Goal: Information Seeking & Learning: Learn about a topic

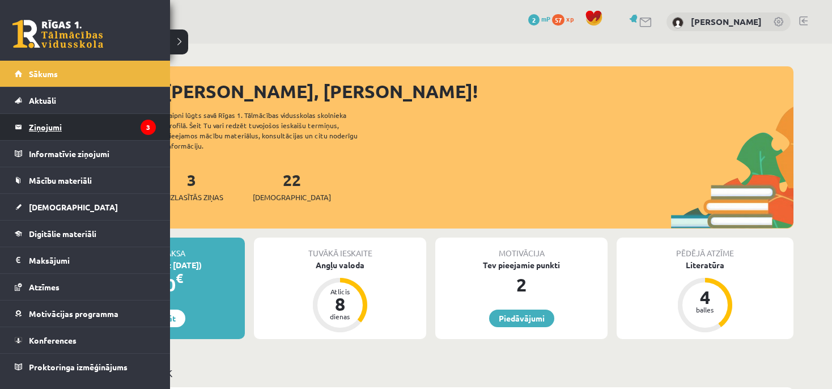
click at [111, 120] on legend "Ziņojumi 3" at bounding box center [92, 127] width 127 height 26
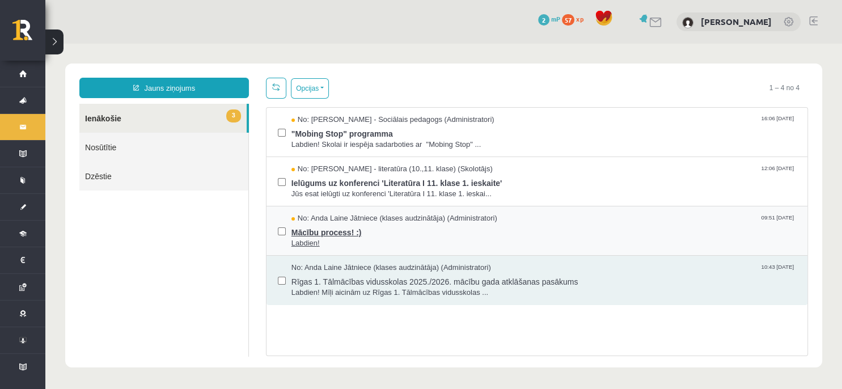
click at [393, 235] on span "Mācību process! :)" at bounding box center [543, 231] width 504 height 14
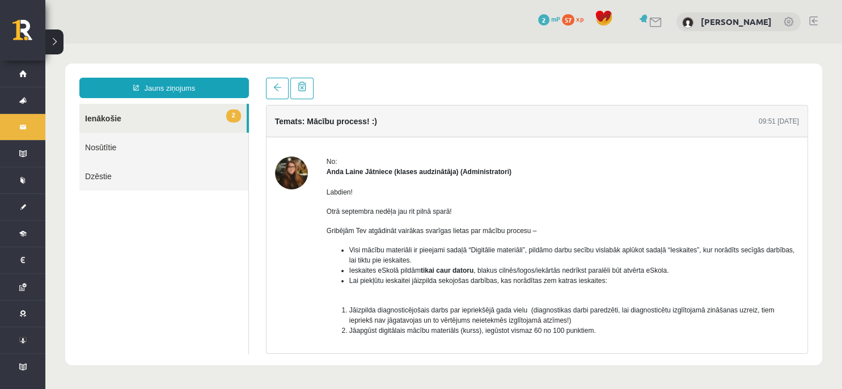
scroll to position [73, 0]
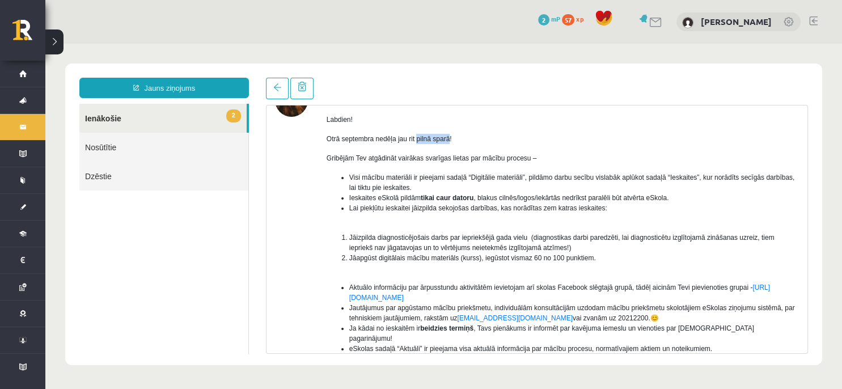
drag, startPoint x: 416, startPoint y: 141, endPoint x: 448, endPoint y: 141, distance: 31.7
click at [448, 141] on span "Otrā septembra nedēļa jau rit pilnā sparā!" at bounding box center [388, 139] width 125 height 8
copy span "pilnā sparā"
drag, startPoint x: 421, startPoint y: 160, endPoint x: 433, endPoint y: 155, distance: 13.0
click at [433, 155] on span "Gribējām Tev atgādināt vairākas svarīgas lietas par mācību procesu –" at bounding box center [431, 158] width 210 height 8
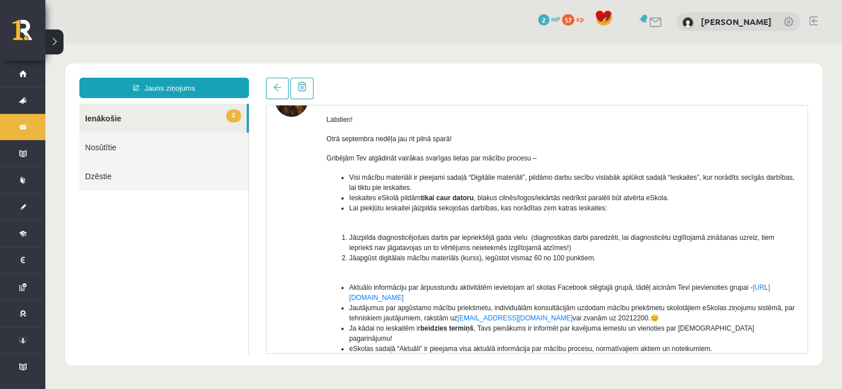
click at [453, 143] on p "Otrā septembra nedēļa jau rit pilnā sparā!" at bounding box center [562, 139] width 472 height 10
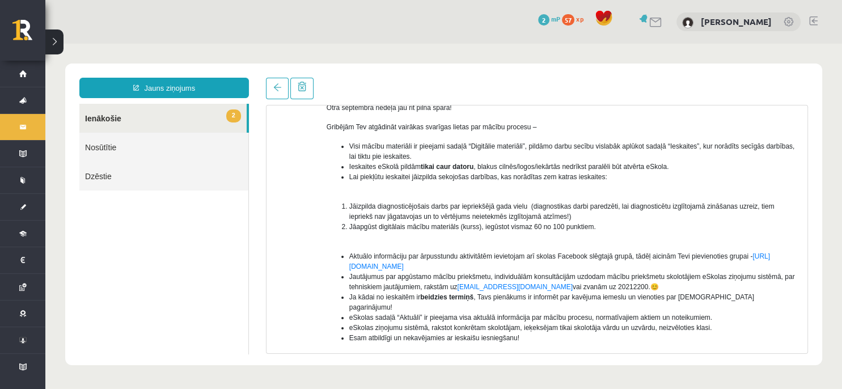
scroll to position [109, 0]
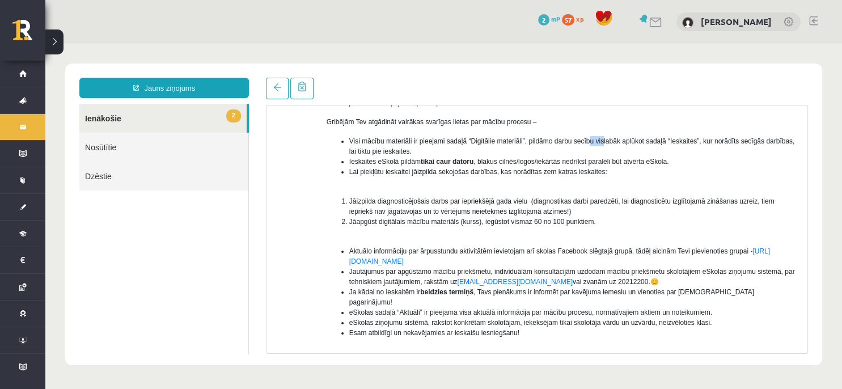
drag, startPoint x: 587, startPoint y: 139, endPoint x: 639, endPoint y: 136, distance: 52.3
click at [617, 139] on span "Visi mācību materiāli ir pieejami sadaļā “Digitālie materiāli”, pildāmo darbu s…" at bounding box center [571, 146] width 445 height 18
click at [630, 135] on div "Labdien! Otrā septembra nedēļa jau rit pilnā sparā! Gribējām Tev atgādināt vair…" at bounding box center [562, 237] width 472 height 338
drag, startPoint x: 553, startPoint y: 137, endPoint x: 587, endPoint y: 130, distance: 34.6
click at [587, 130] on div "Labdien! Otrā septembra nedēļa jau rit pilnā sparā! Gribējām Tev atgādināt vair…" at bounding box center [562, 237] width 472 height 338
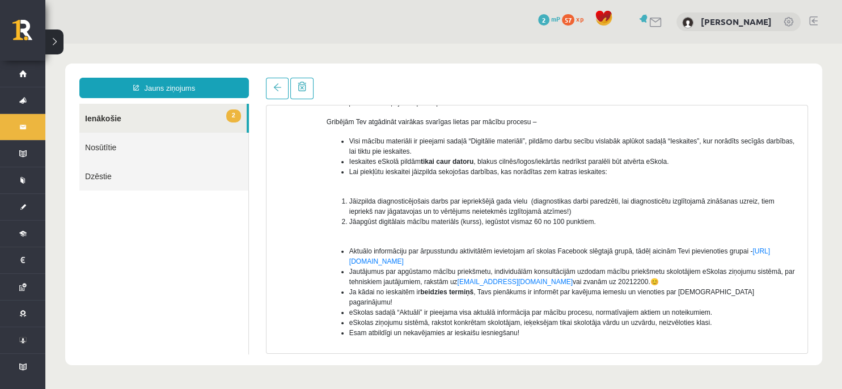
click at [620, 141] on span "Visi mācību materiāli ir pieejami sadaļā “Digitālie materiāli”, pildāmo darbu s…" at bounding box center [571, 146] width 445 height 18
click at [692, 135] on div "Labdien! Otrā septembra nedēļa jau rit pilnā sparā! Gribējām Tev atgādināt vair…" at bounding box center [562, 237] width 472 height 338
drag, startPoint x: 489, startPoint y: 202, endPoint x: 502, endPoint y: 200, distance: 13.8
click at [498, 201] on span "Jāizpilda diagnosticējošais darbs par iepriekšējā gada vielu (diagnostikas darb…" at bounding box center [561, 206] width 425 height 18
click at [532, 200] on span "Jāizpilda diagnosticējošais darbs par iepriekšējā gada vielu (diagnostikas darb…" at bounding box center [561, 206] width 425 height 18
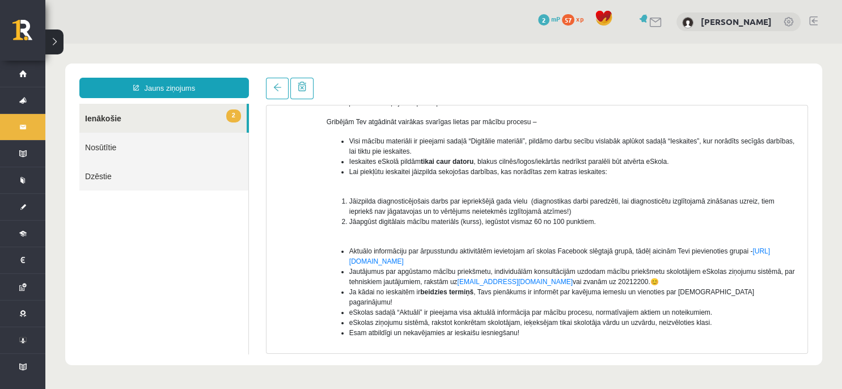
click at [214, 110] on link "2 Ienākošie" at bounding box center [162, 118] width 167 height 29
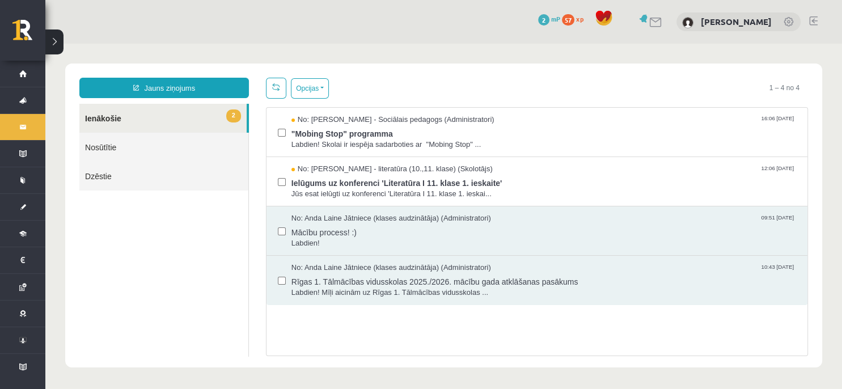
scroll to position [0, 0]
click at [468, 182] on span "Ielūgums uz konferenci 'Literatūra I 11. klase 1. ieskaite'" at bounding box center [543, 182] width 504 height 14
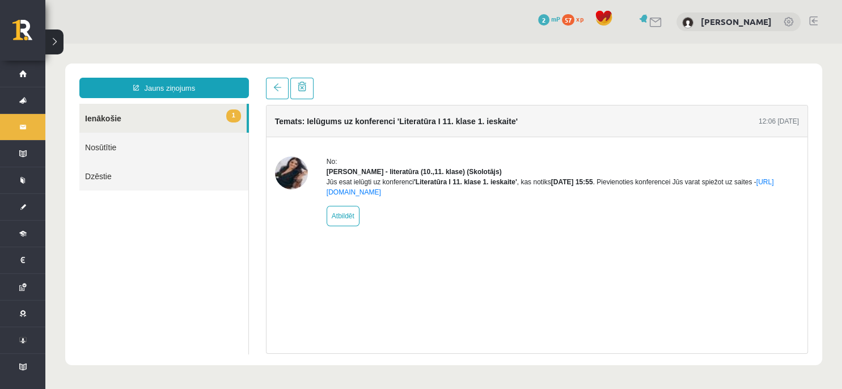
click at [294, 176] on img at bounding box center [291, 172] width 33 height 33
click at [202, 110] on link "1 Ienākošie" at bounding box center [162, 118] width 167 height 29
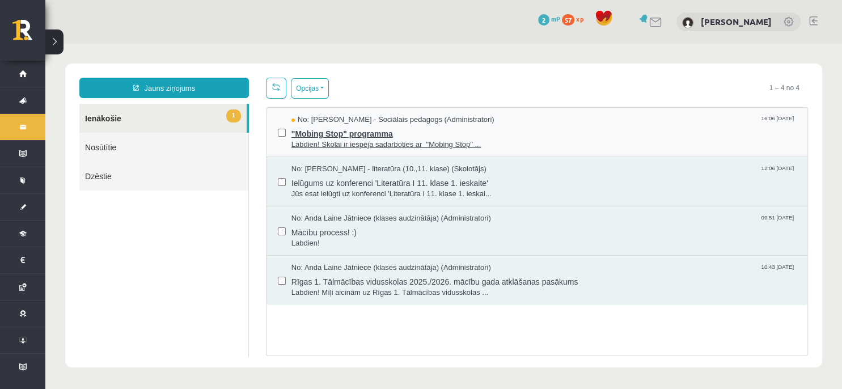
click at [407, 140] on span "Labdien! Skolai ir iespēja sadarboties ar "Mobing Stop" ..." at bounding box center [543, 144] width 504 height 11
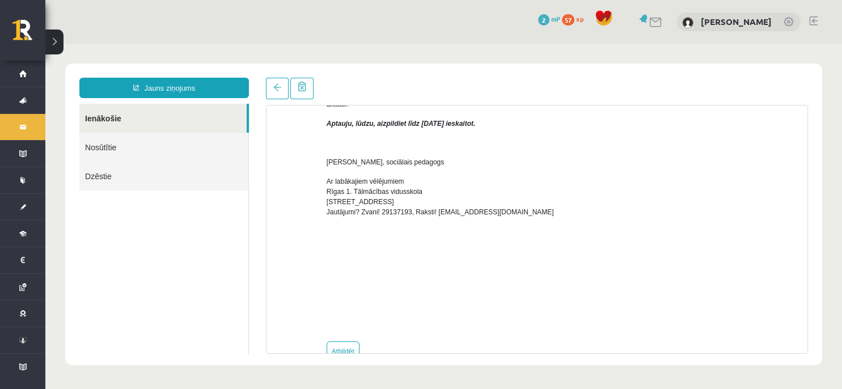
scroll to position [408, 0]
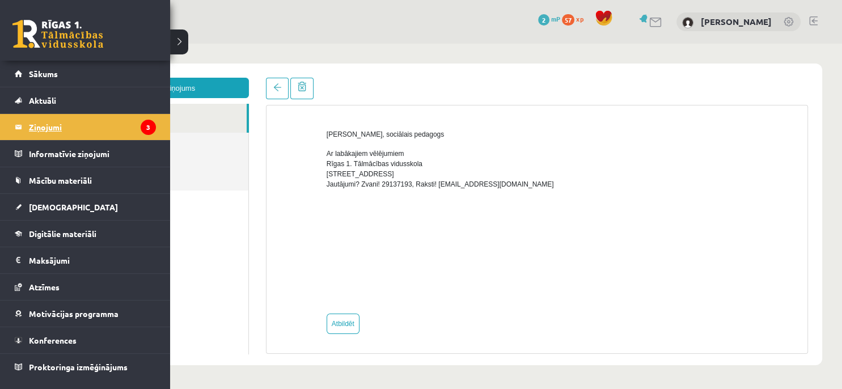
click at [95, 128] on legend "Ziņojumi 3" at bounding box center [92, 127] width 127 height 26
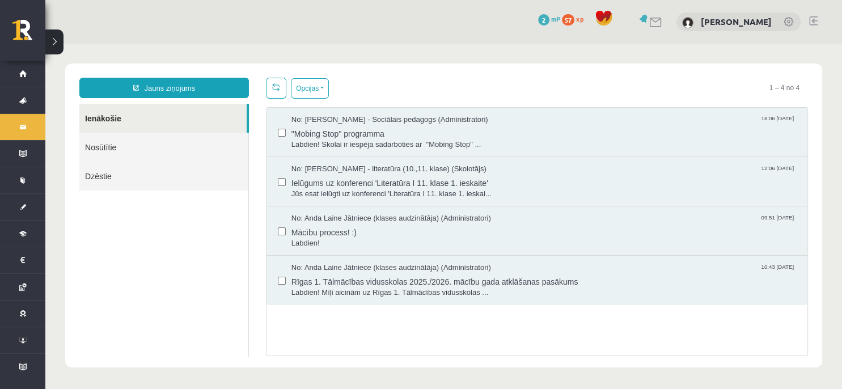
scroll to position [0, 0]
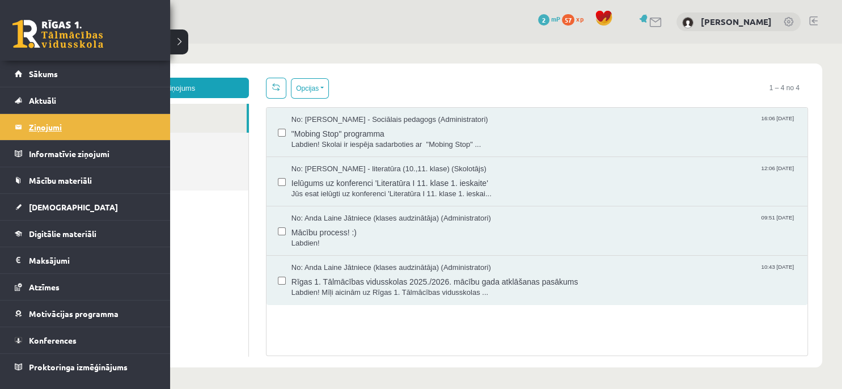
click at [33, 126] on legend "Ziņojumi 3" at bounding box center [92, 127] width 127 height 26
click at [86, 67] on link "Sākums" at bounding box center [85, 74] width 141 height 26
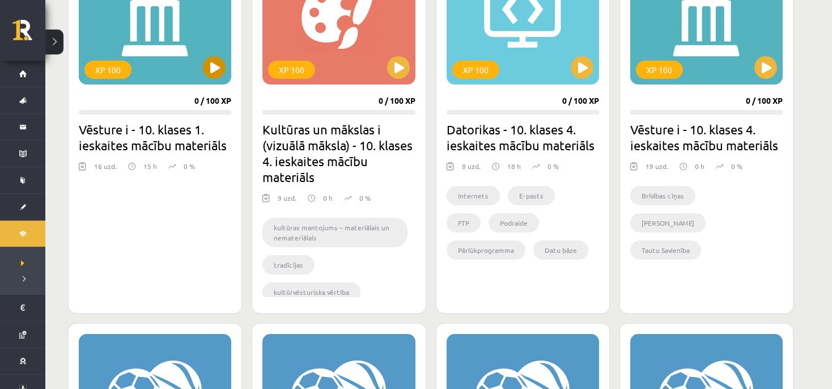
scroll to position [399, 0]
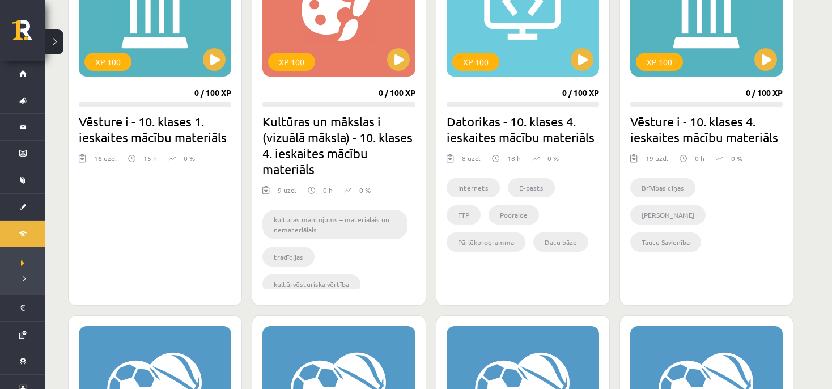
drag, startPoint x: 194, startPoint y: 50, endPoint x: 201, endPoint y: 194, distance: 143.6
click at [171, 194] on div "XP 100 0 / 100 XP Vēsture i - 10. klases 1. ieskaites mācību materiāls 16 uzd. …" at bounding box center [155, 114] width 174 height 381
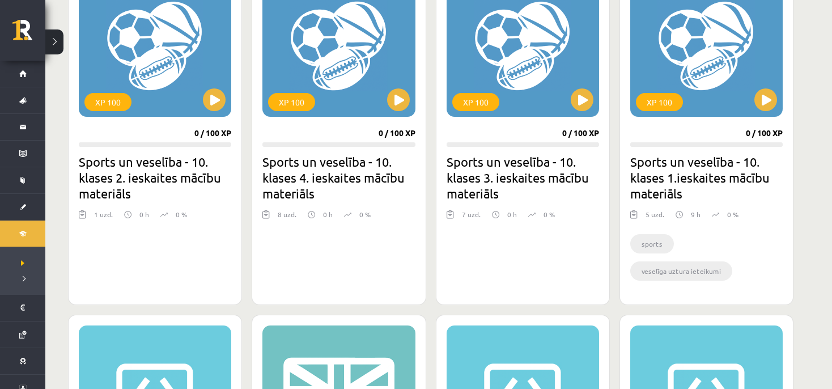
scroll to position [798, 0]
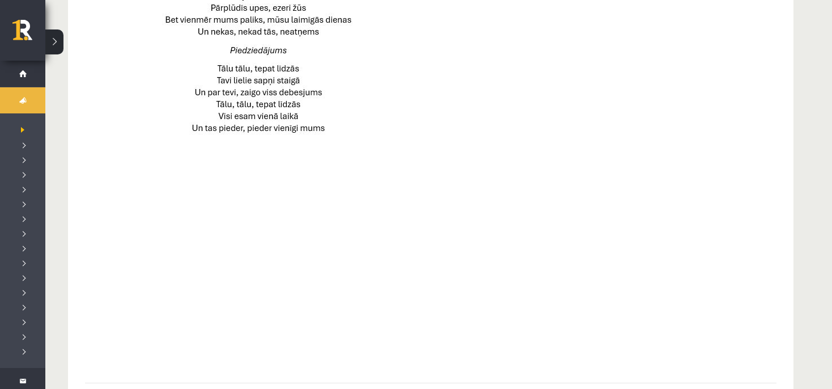
scroll to position [846, 0]
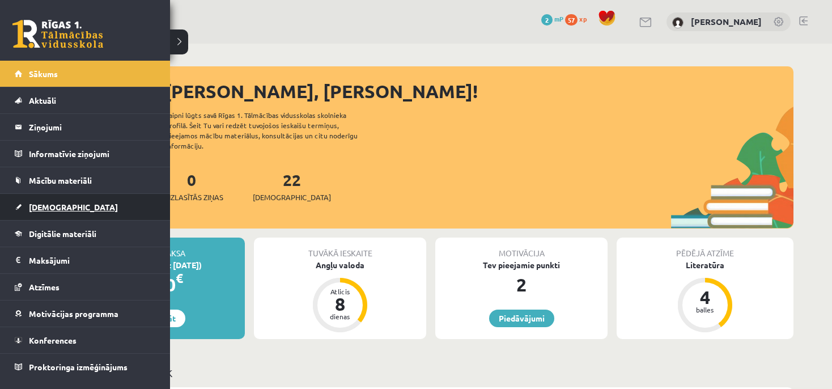
click at [80, 207] on link "[DEMOGRAPHIC_DATA]" at bounding box center [85, 207] width 141 height 26
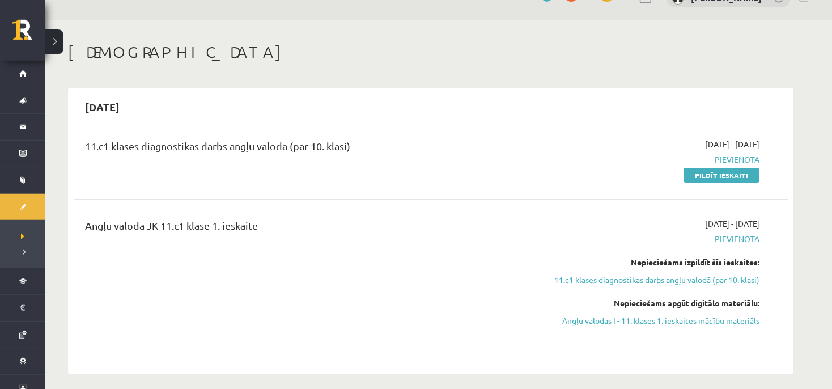
scroll to position [60, 0]
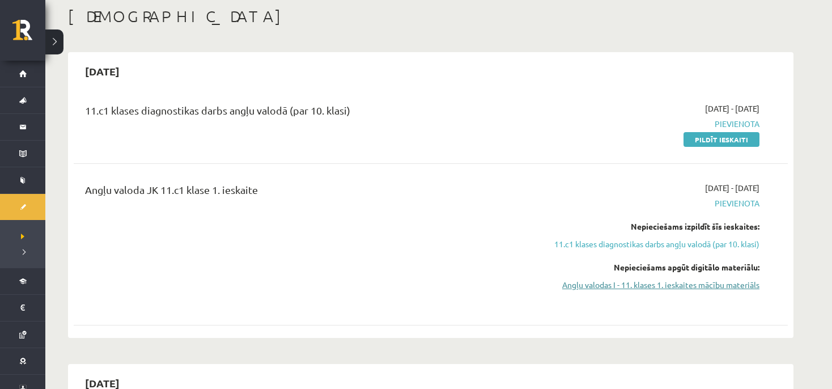
click at [715, 289] on link "Angļu valodas I - 11. klases 1. ieskaites mācību materiāls" at bounding box center [653, 285] width 214 height 12
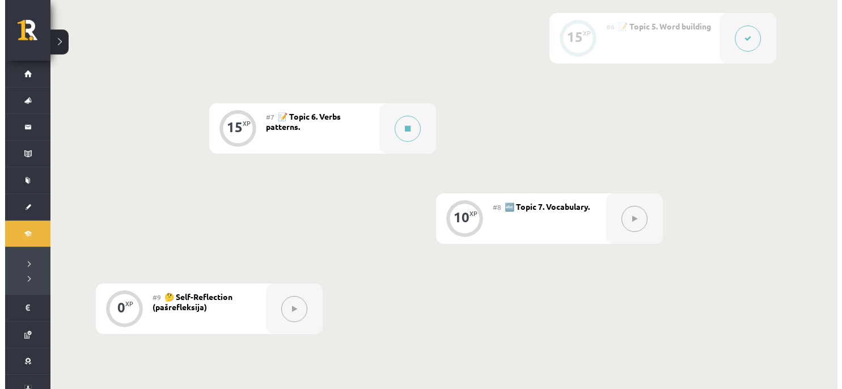
scroll to position [758, 0]
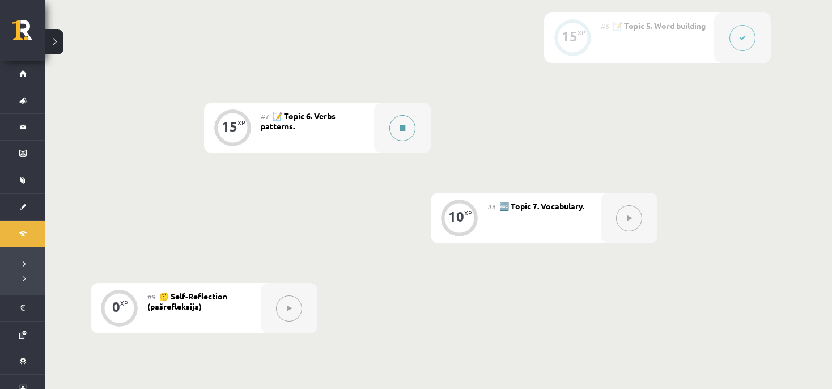
click at [402, 132] on button at bounding box center [402, 128] width 26 height 26
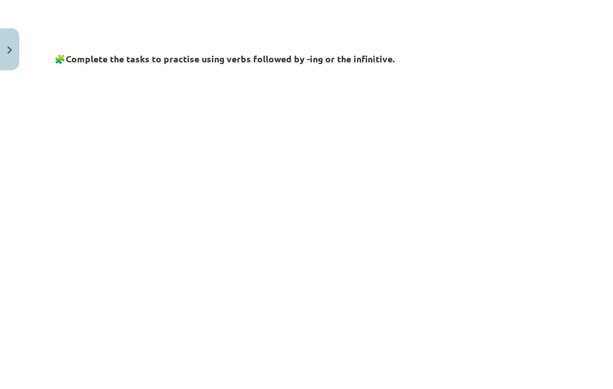
scroll to position [436, 0]
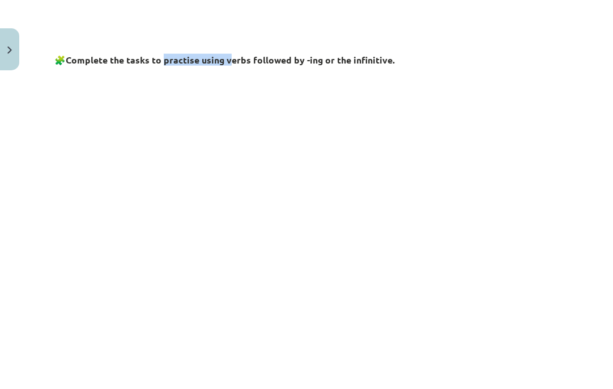
drag, startPoint x: 166, startPoint y: 61, endPoint x: 232, endPoint y: 52, distance: 67.4
click at [230, 53] on h3 "🧩 Complete the tasks to practise using verbs followed by -ing or the infinitive." at bounding box center [306, 56] width 504 height 21
click at [289, 53] on h3 "🧩 Complete the tasks to practise using verbs followed by -ing or the infinitive." at bounding box center [306, 56] width 504 height 21
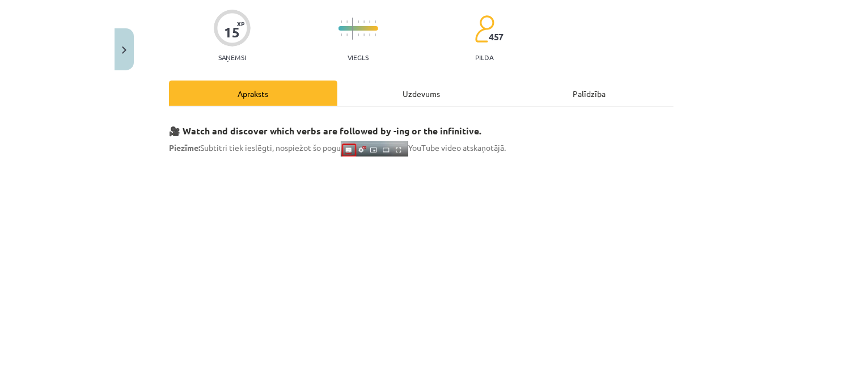
scroll to position [155, 0]
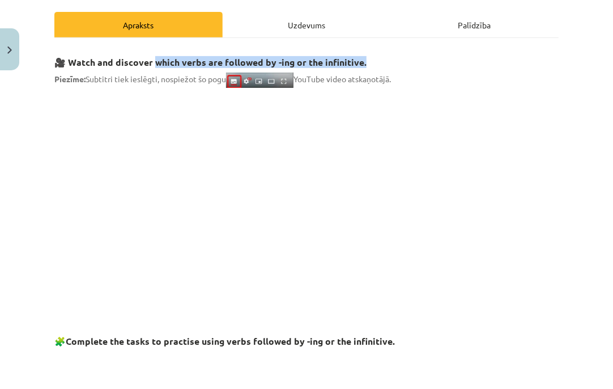
drag, startPoint x: 154, startPoint y: 61, endPoint x: 393, endPoint y: 46, distance: 239.7
copy strong "hich verbs are followed by -ing or the infinitive."
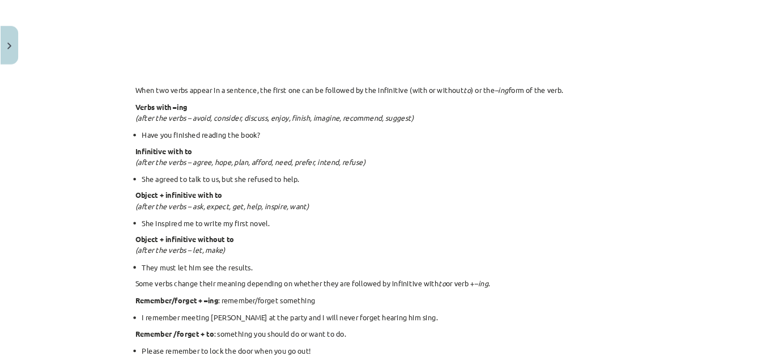
scroll to position [844, 0]
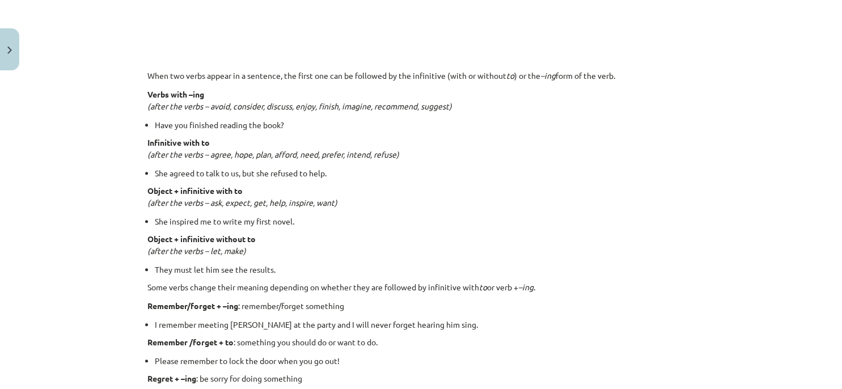
click at [73, 133] on div "Mācību tēma: Angļu valodas i - 11. klases 1. ieskaites mācību materiāls #7 📝 To…" at bounding box center [421, 194] width 842 height 389
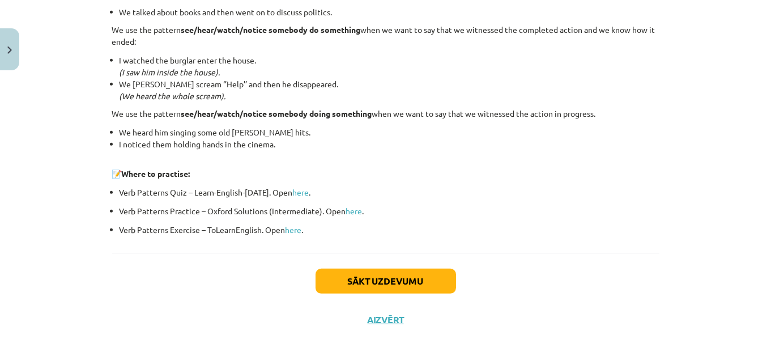
scroll to position [1577, 0]
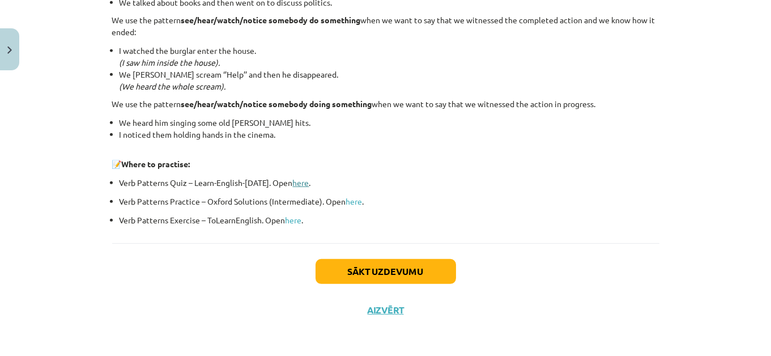
click at [302, 183] on link "here" at bounding box center [301, 182] width 16 height 10
click at [423, 254] on div "Sākt uzdevumu Aizvērt" at bounding box center [386, 282] width 548 height 79
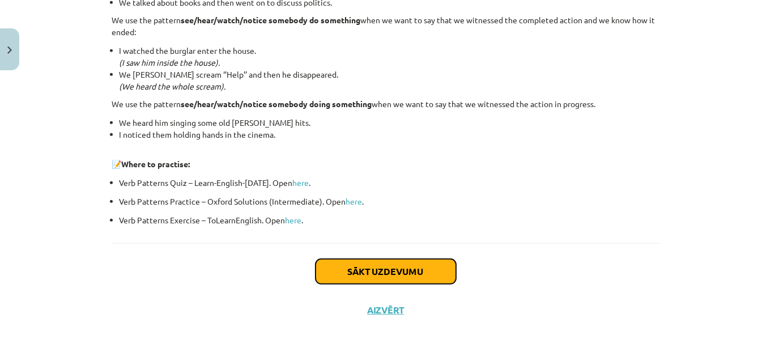
click at [417, 262] on button "Sākt uzdevumu" at bounding box center [386, 271] width 141 height 25
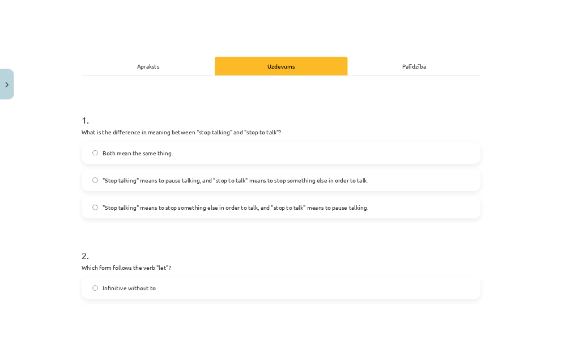
scroll to position [136, 0]
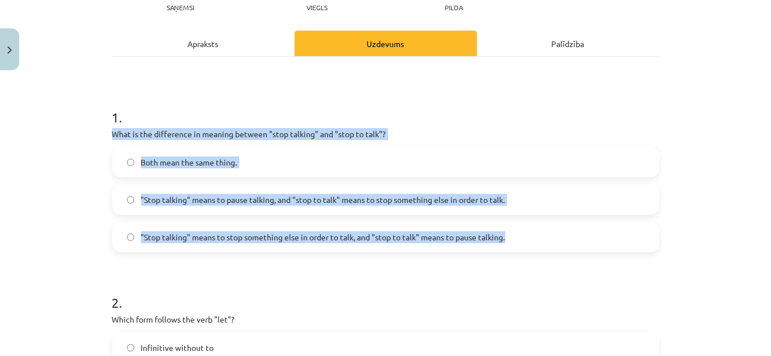
drag, startPoint x: 96, startPoint y: 137, endPoint x: 534, endPoint y: 258, distance: 454.5
click at [534, 258] on div "Mācību tēma: Angļu valodas i - 11. klases 1. ieskaites mācību materiāls #7 📝 To…" at bounding box center [385, 178] width 771 height 356
copy div "What is the difference in meaning between "stop talking" and "stop to talk"? Bo…"
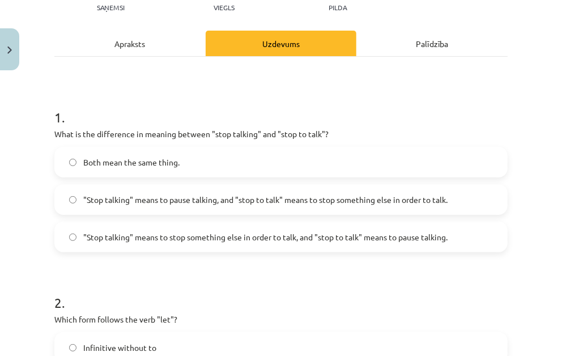
click at [188, 202] on span ""Stop talking" means to pause talking, and "stop to talk" means to stop somethi…" at bounding box center [265, 200] width 364 height 12
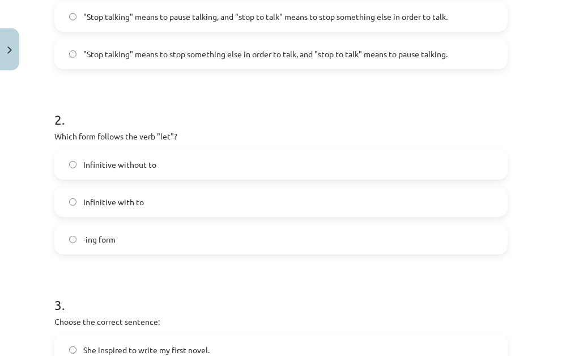
scroll to position [355, 0]
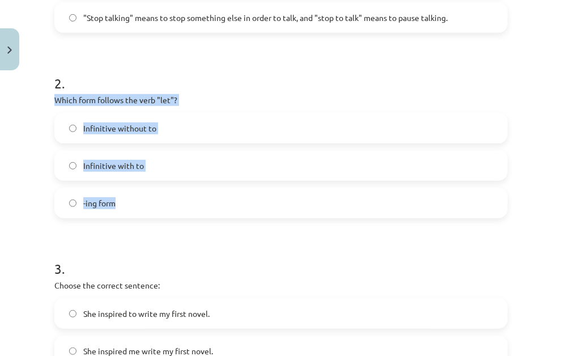
drag, startPoint x: 49, startPoint y: 99, endPoint x: 162, endPoint y: 199, distance: 150.6
click at [162, 199] on div "15 XP Saņemsi Viegls 457 pilda Apraksts Uzdevums Palīdzība 1 . What is the diff…" at bounding box center [281, 298] width 467 height 1157
copy div "Which form follows the verb "let"? Infinitive without to Infinitive with to -in…"
click at [90, 169] on span "Infinitive with to" at bounding box center [113, 166] width 61 height 12
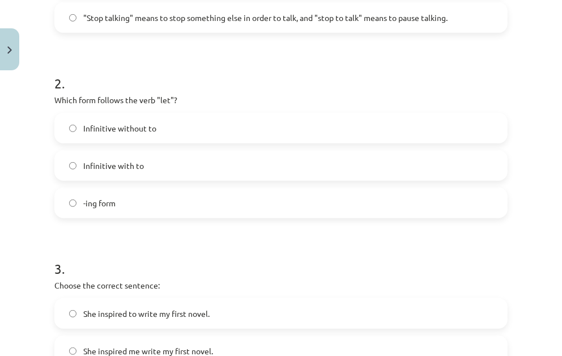
click at [167, 124] on label "Infinitive without to" at bounding box center [281, 128] width 451 height 28
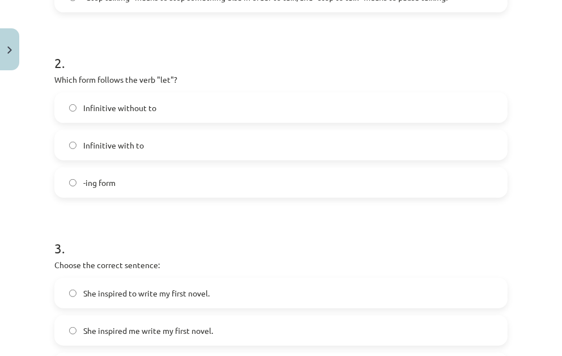
scroll to position [392, 0]
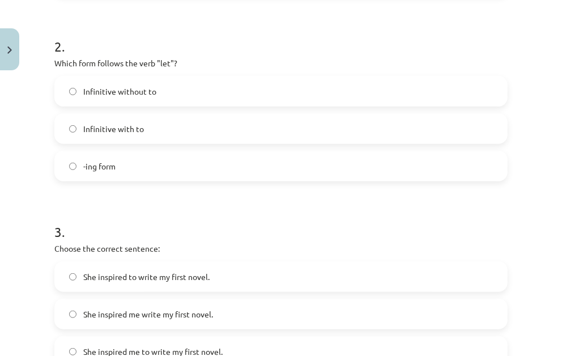
click at [200, 100] on label "Infinitive without to" at bounding box center [281, 91] width 451 height 28
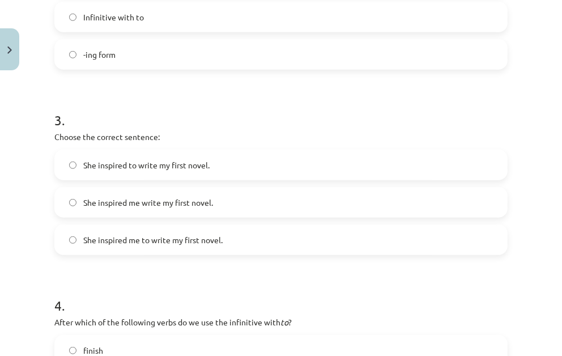
scroll to position [520, 0]
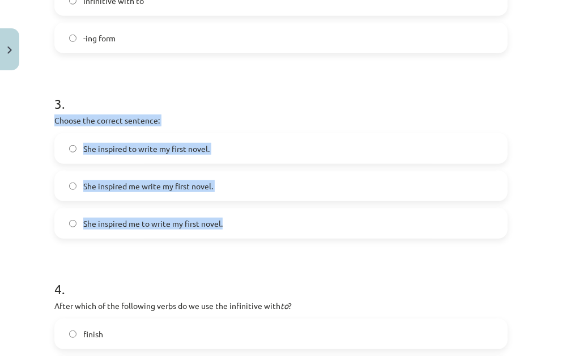
drag, startPoint x: 23, startPoint y: 120, endPoint x: 269, endPoint y: 248, distance: 277.1
click at [269, 248] on div "Mācību tēma: Angļu valodas i - 11. klases 1. ieskaites mācību materiāls #7 📝 To…" at bounding box center [281, 178] width 562 height 356
copy div "Choose the correct sentence: She inspired to write my first novel. She inspired…"
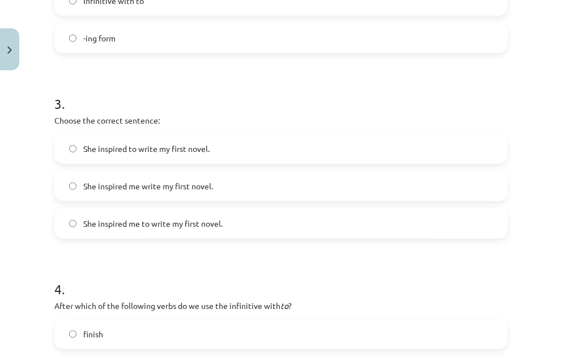
click at [29, 191] on div "Mācību tēma: Angļu valodas i - 11. klases 1. ieskaites mācību materiāls #7 📝 To…" at bounding box center [281, 178] width 562 height 356
click at [219, 222] on span "She inspired me to write my first novel." at bounding box center [152, 224] width 139 height 12
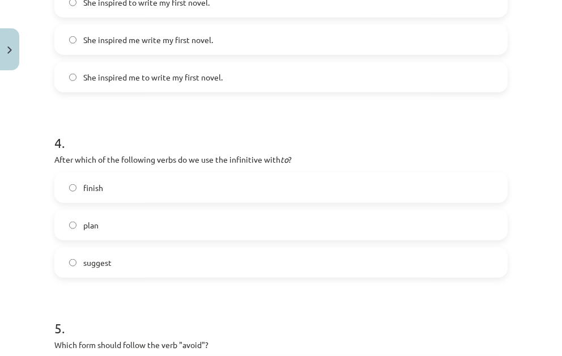
scroll to position [740, 0]
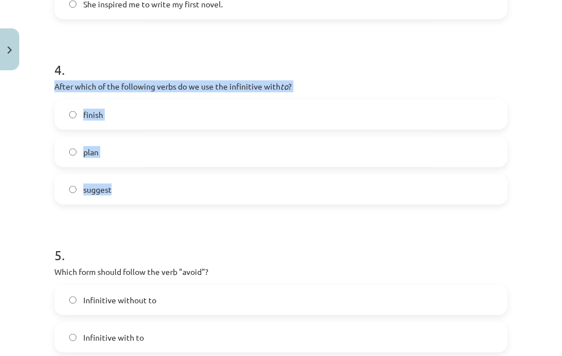
drag, startPoint x: 52, startPoint y: 88, endPoint x: 225, endPoint y: 203, distance: 207.7
copy div "After which of the following verbs do we use the infinitive with to ? finish pl…"
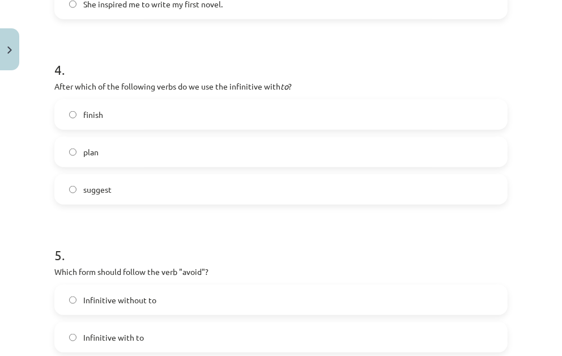
click at [224, 154] on label "plan" at bounding box center [281, 152] width 451 height 28
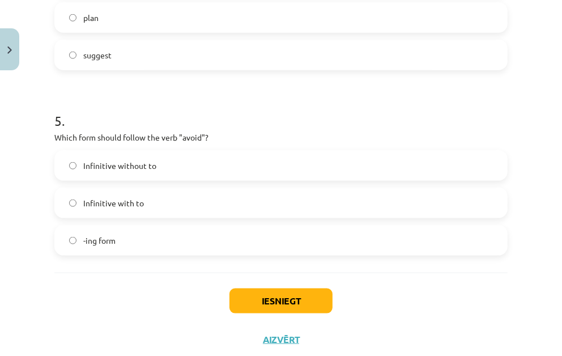
scroll to position [886, 0]
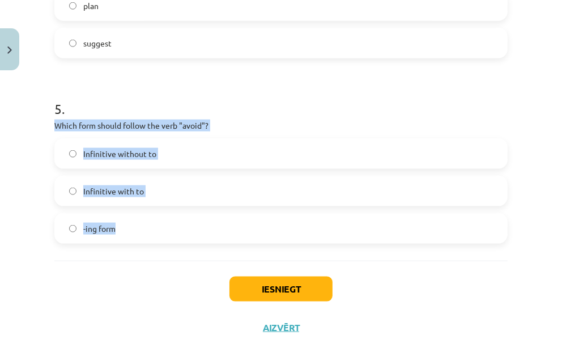
drag, startPoint x: 32, startPoint y: 129, endPoint x: 188, endPoint y: 239, distance: 191.6
click at [191, 244] on div "Mācību tēma: Angļu valodas i - 11. klases 1. ieskaites mācību materiāls #7 📝 To…" at bounding box center [281, 178] width 562 height 356
copy div "Which form should follow the verb "avoid"? Infinitive without to Infinitive wit…"
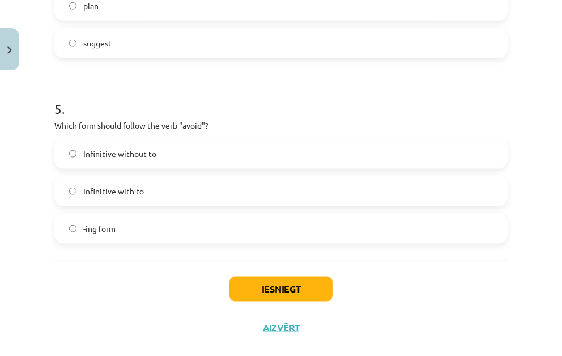
click at [98, 292] on div "Iesniegt Aizvērt" at bounding box center [280, 300] width 453 height 79
click at [135, 231] on label "-ing form" at bounding box center [281, 228] width 451 height 28
click at [287, 290] on button "Iesniegt" at bounding box center [281, 289] width 103 height 25
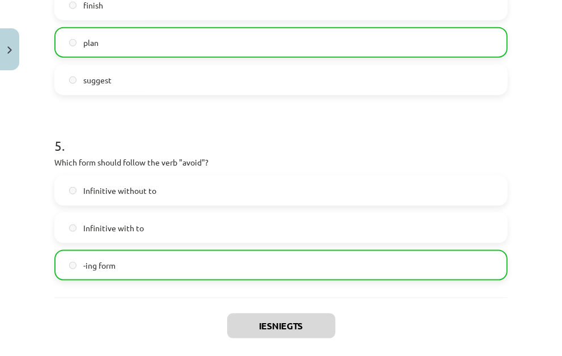
scroll to position [940, 0]
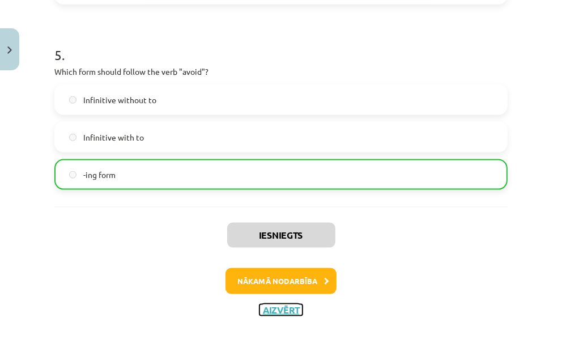
click at [291, 308] on button "Aizvērt" at bounding box center [281, 309] width 43 height 11
